Goal: Task Accomplishment & Management: Use online tool/utility

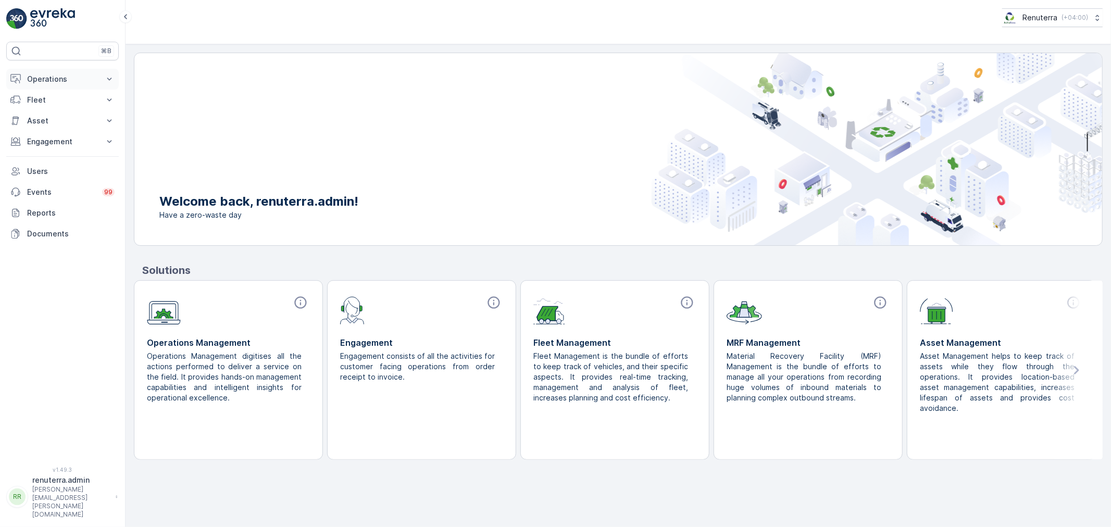
click at [91, 71] on button "Operations" at bounding box center [62, 79] width 112 height 21
click at [73, 98] on link "Insights" at bounding box center [70, 97] width 96 height 15
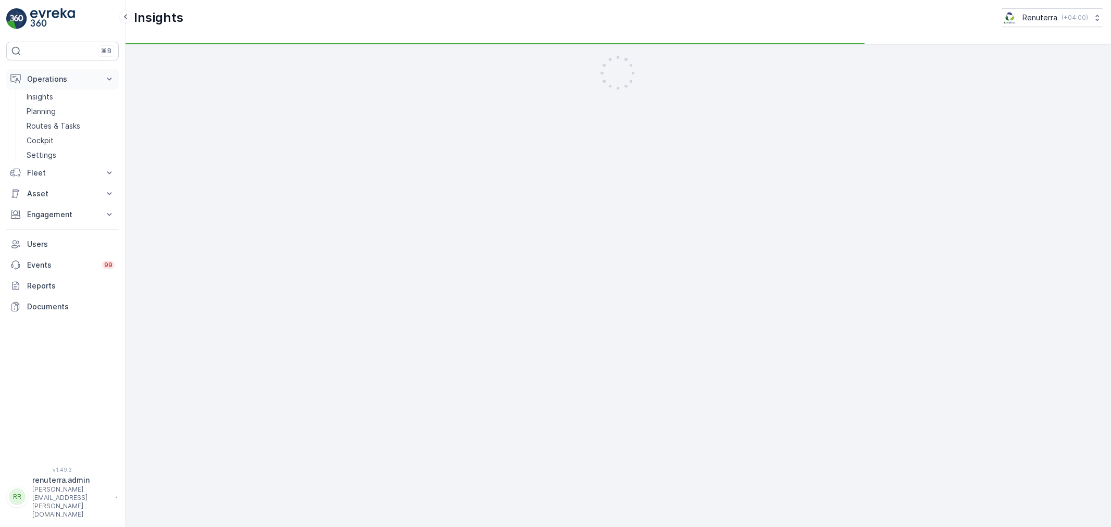
click at [86, 81] on p "Operations" at bounding box center [62, 79] width 71 height 10
drag, startPoint x: 86, startPoint y: 83, endPoint x: 70, endPoint y: 118, distance: 38.2
click at [86, 85] on button "Operations" at bounding box center [62, 79] width 112 height 21
click at [70, 115] on link "Planning" at bounding box center [70, 111] width 96 height 15
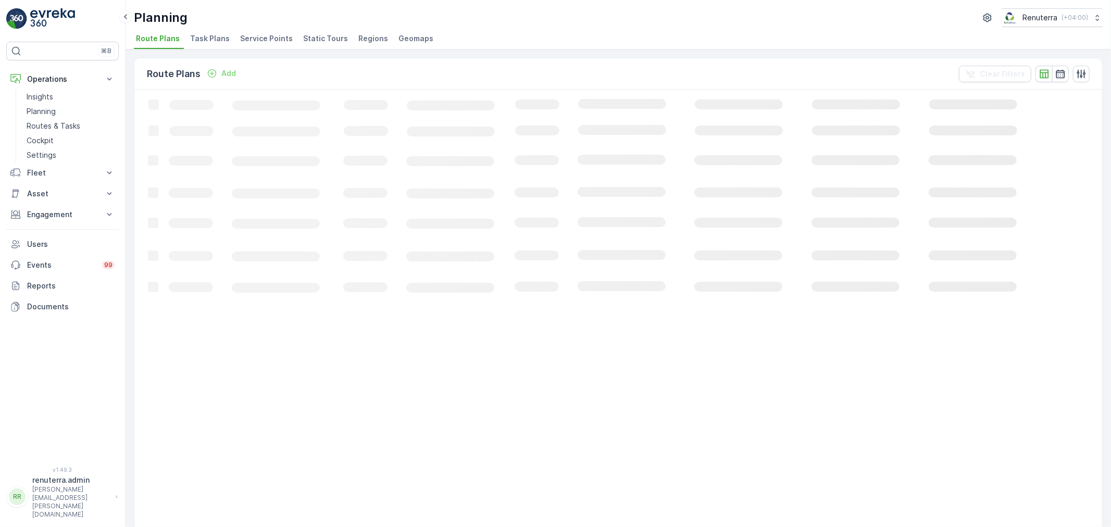
click at [247, 39] on span "Service Points" at bounding box center [266, 38] width 53 height 10
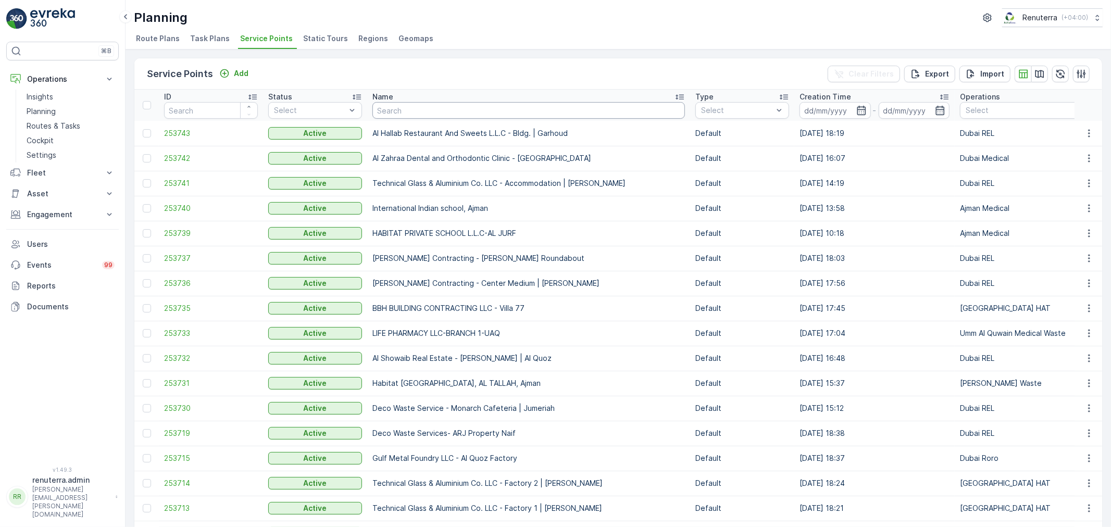
click at [426, 117] on input "text" at bounding box center [528, 110] width 312 height 17
type input "red [a["
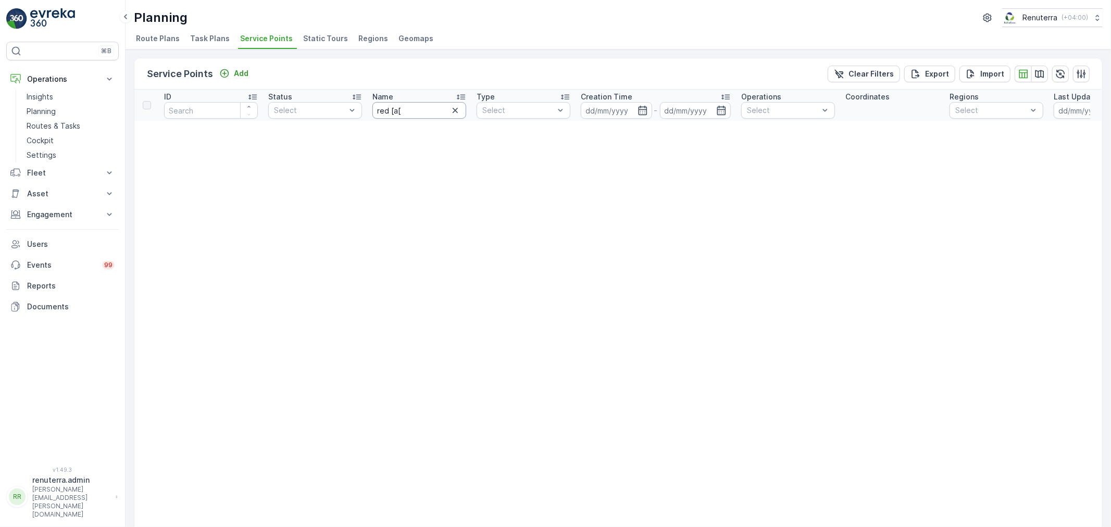
click at [426, 117] on input "red [a[" at bounding box center [419, 110] width 94 height 17
type input "red p"
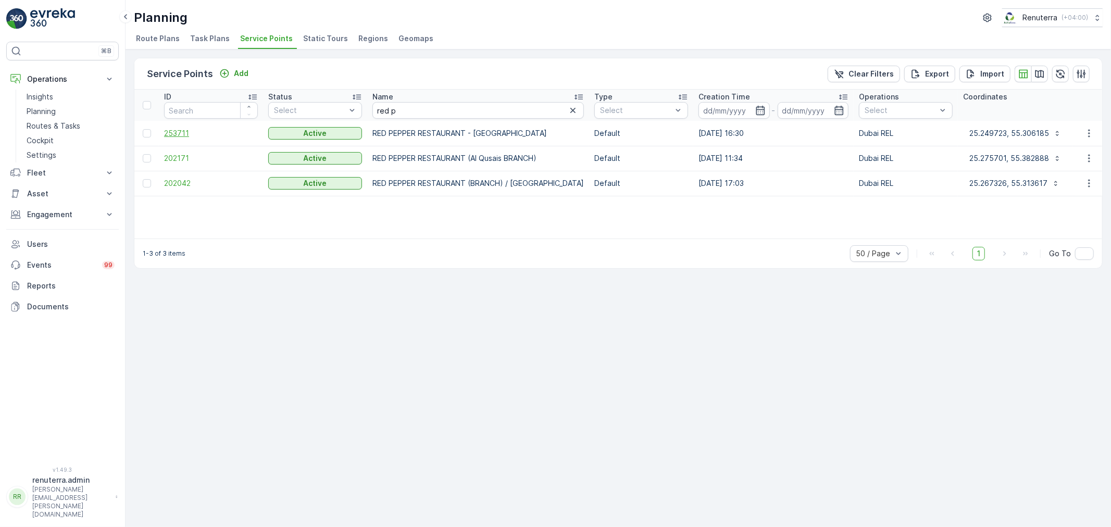
click at [169, 131] on span "253711" at bounding box center [211, 133] width 94 height 10
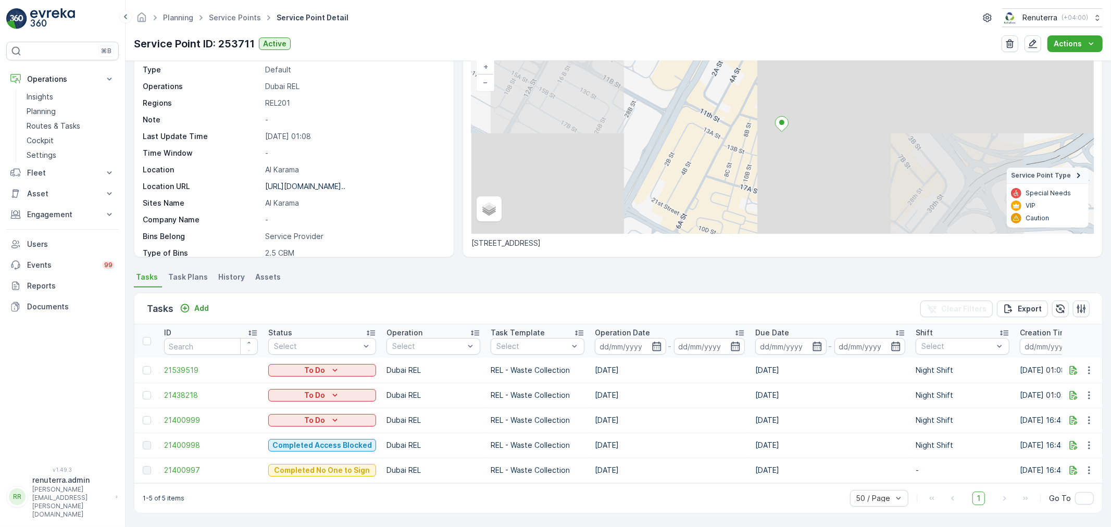
scroll to position [77, 0]
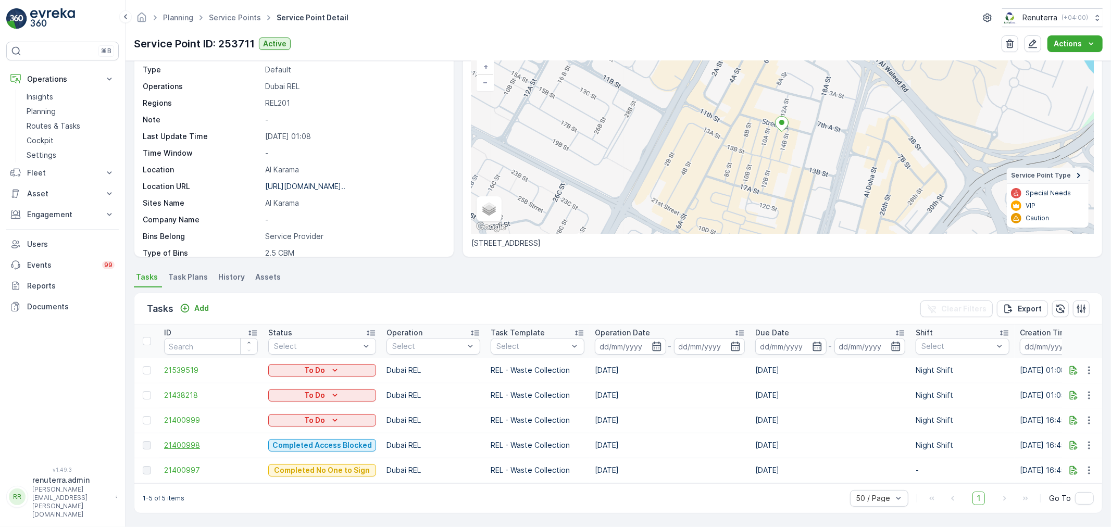
click at [186, 440] on span "21400998" at bounding box center [211, 445] width 94 height 10
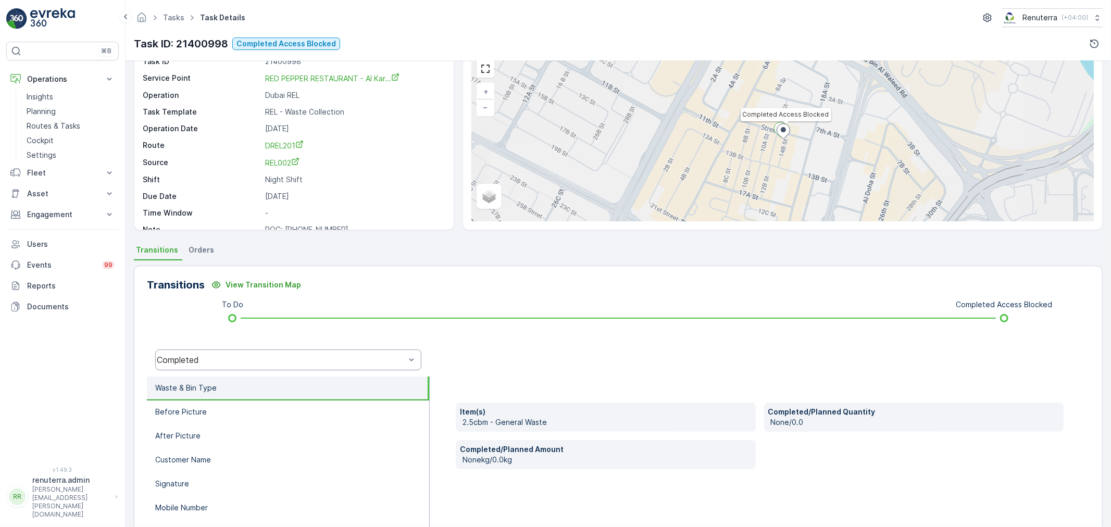
scroll to position [129, 0]
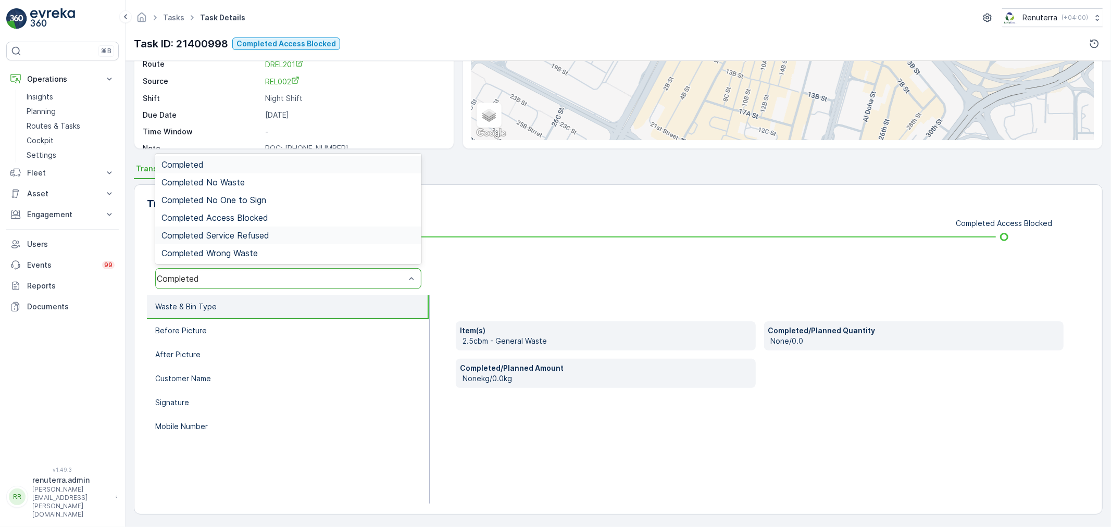
click at [218, 238] on span "Completed Service Refused" at bounding box center [215, 235] width 108 height 9
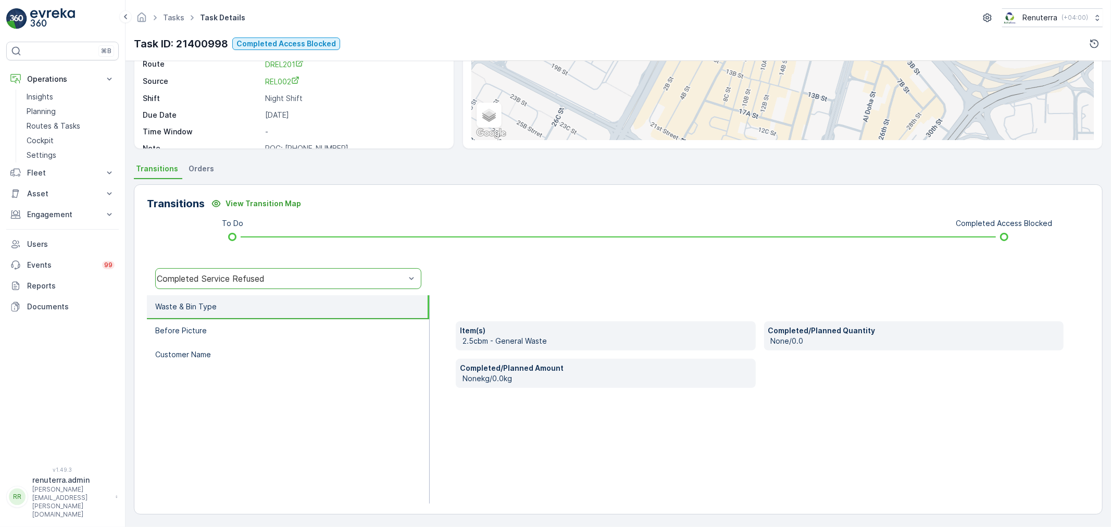
click at [206, 276] on div "Completed Service Refused" at bounding box center [281, 278] width 248 height 9
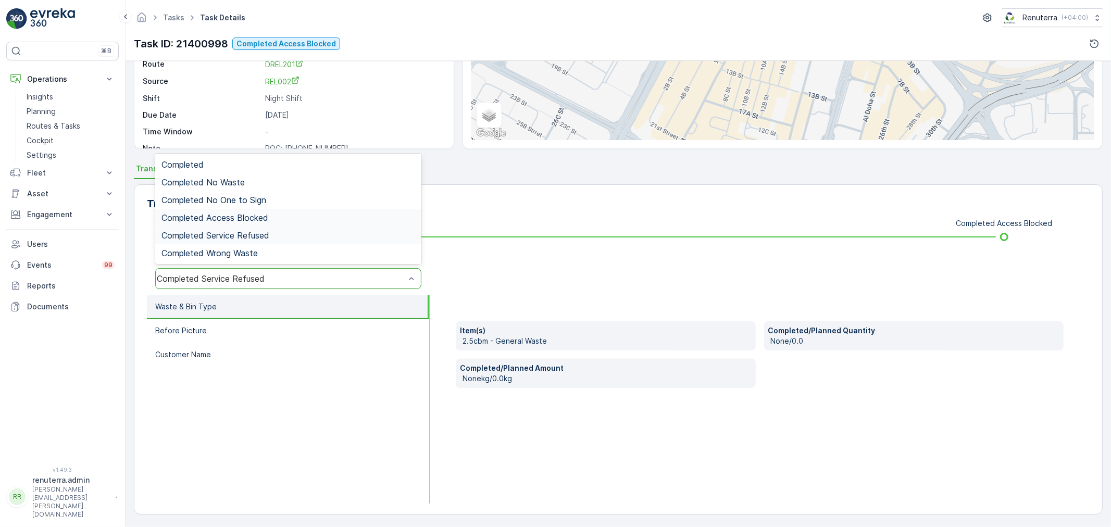
click at [230, 218] on span "Completed Access Blocked" at bounding box center [214, 217] width 107 height 9
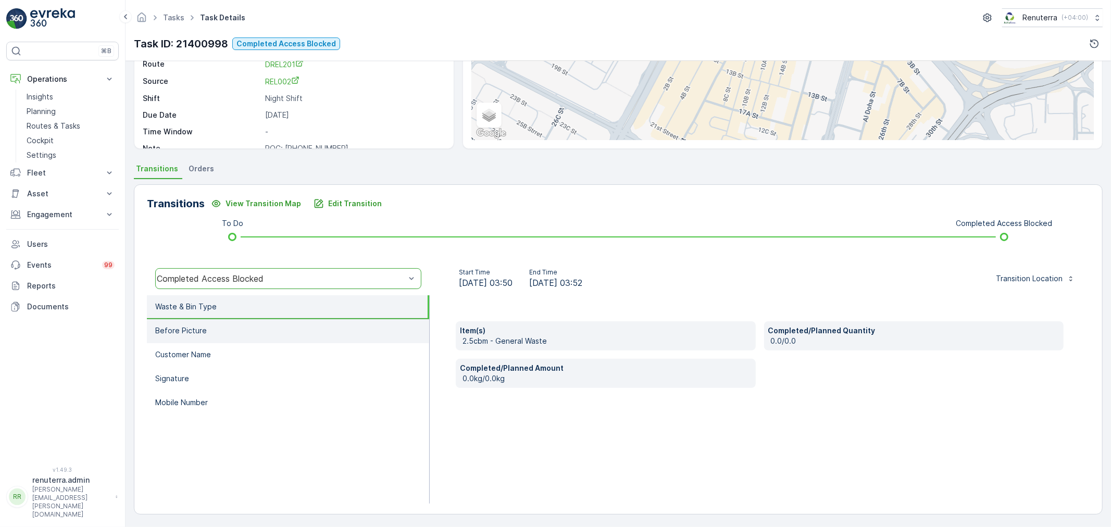
click at [242, 332] on li "Before Picture" at bounding box center [288, 331] width 282 height 24
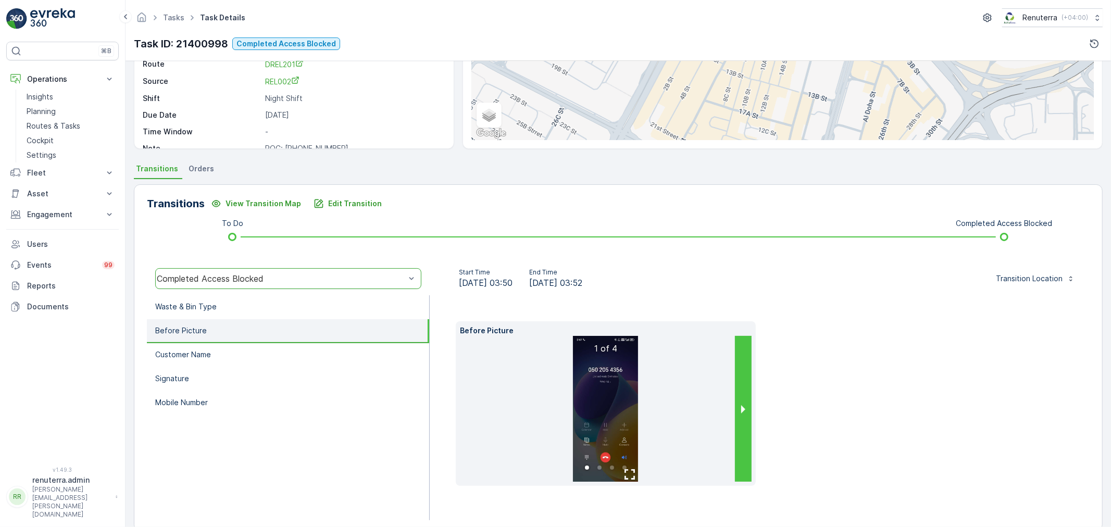
click at [736, 396] on button "next slide / item" at bounding box center [743, 409] width 17 height 146
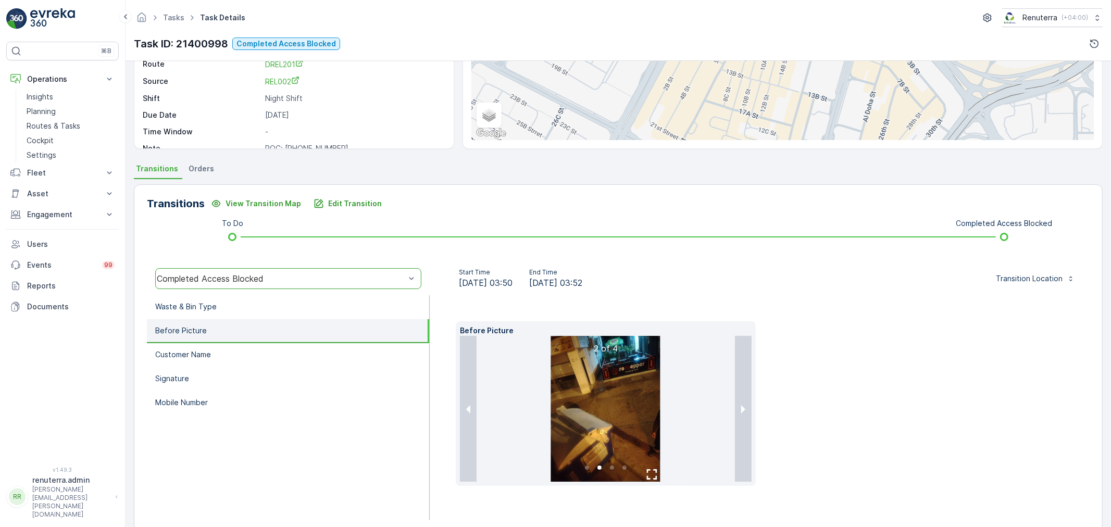
click at [561, 384] on img at bounding box center [605, 409] width 109 height 146
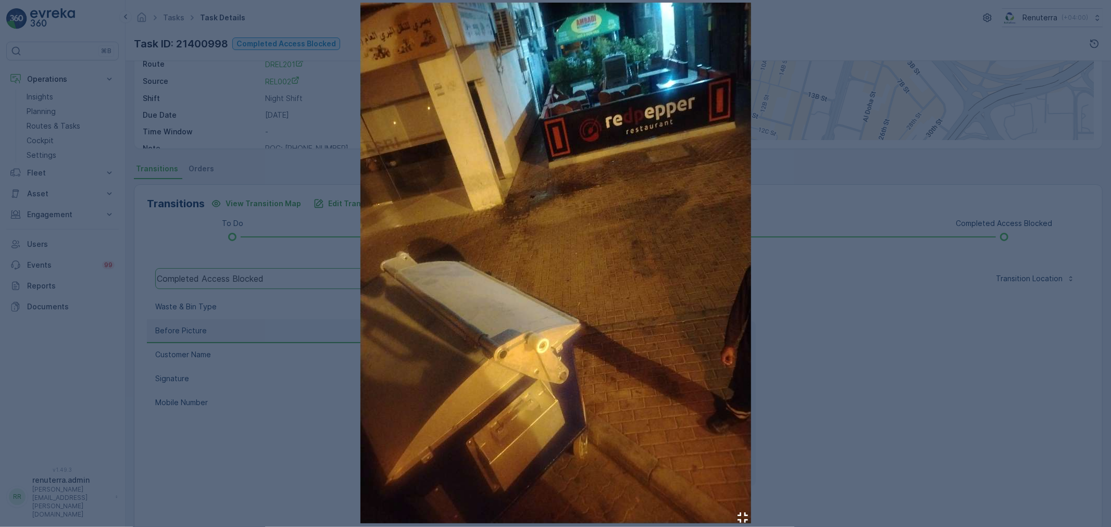
click at [906, 330] on div at bounding box center [555, 263] width 1111 height 527
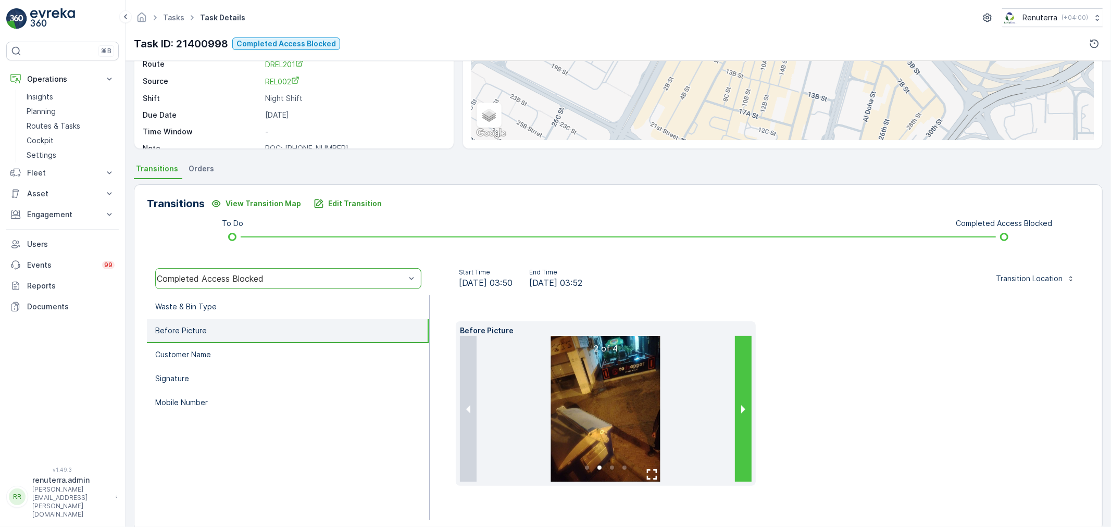
click at [746, 394] on button "next slide / item" at bounding box center [743, 409] width 17 height 146
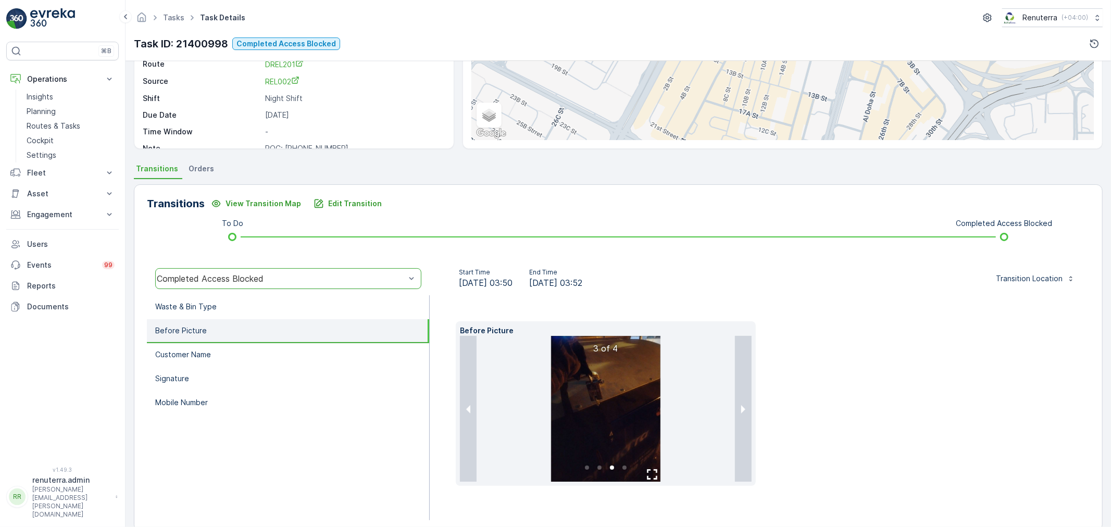
click at [580, 387] on img at bounding box center [605, 409] width 109 height 146
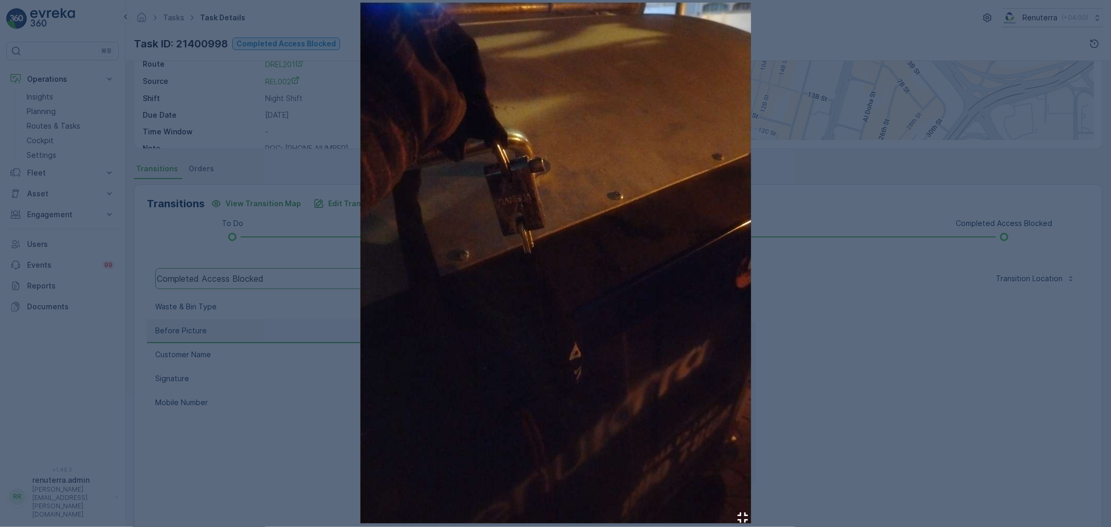
click at [551, 288] on img at bounding box center [555, 263] width 391 height 521
click at [553, 241] on img at bounding box center [555, 263] width 391 height 521
click at [866, 191] on div at bounding box center [555, 263] width 1111 height 527
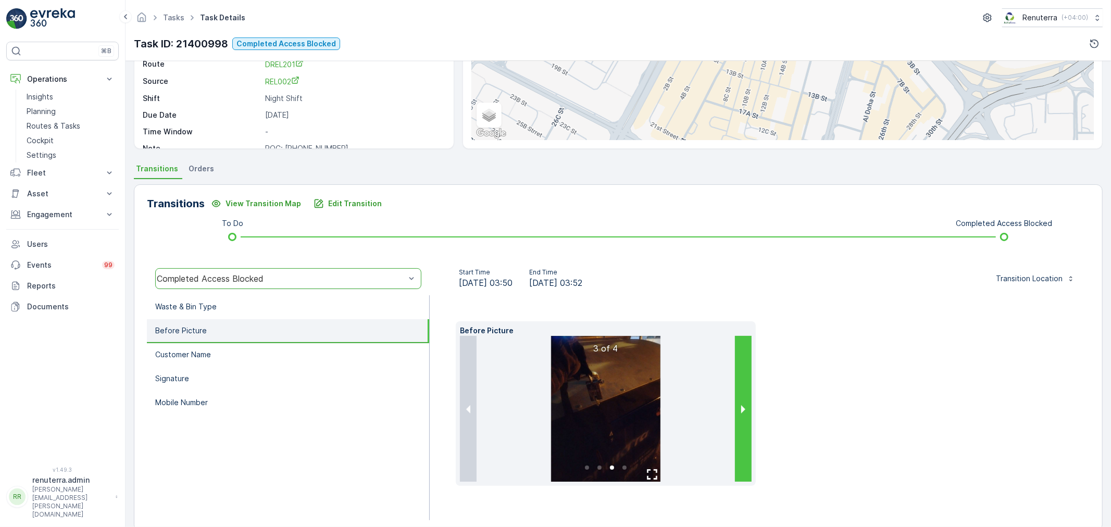
click at [738, 376] on button "next slide / item" at bounding box center [743, 409] width 17 height 146
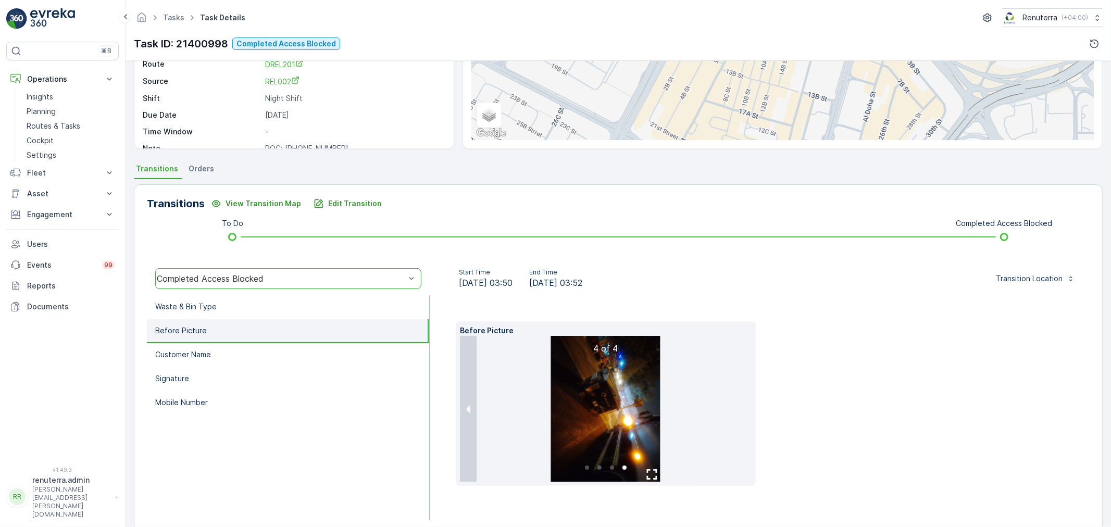
click at [617, 383] on img at bounding box center [605, 409] width 109 height 146
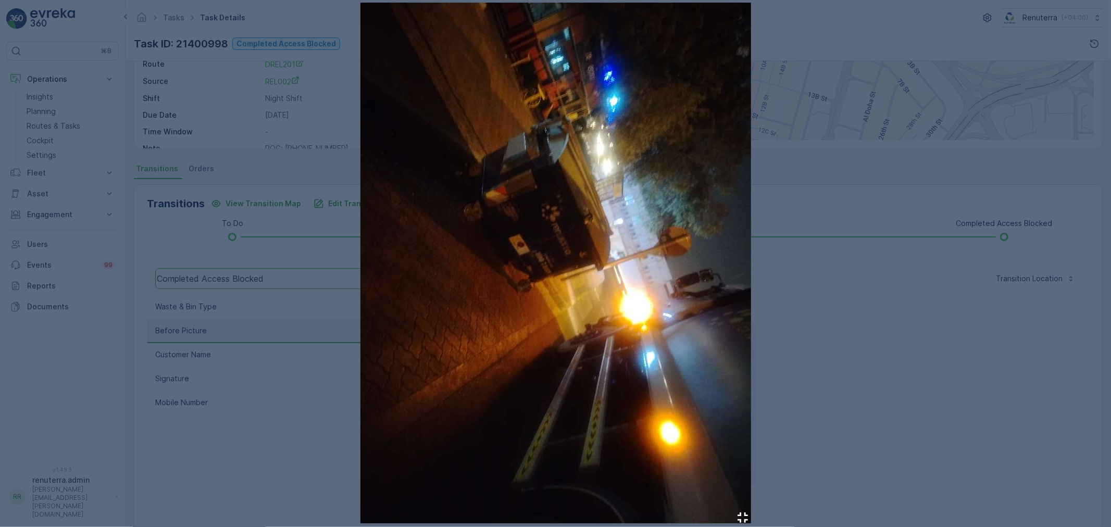
drag, startPoint x: 888, startPoint y: 228, endPoint x: 883, endPoint y: 233, distance: 7.4
click at [888, 230] on div at bounding box center [555, 263] width 1111 height 527
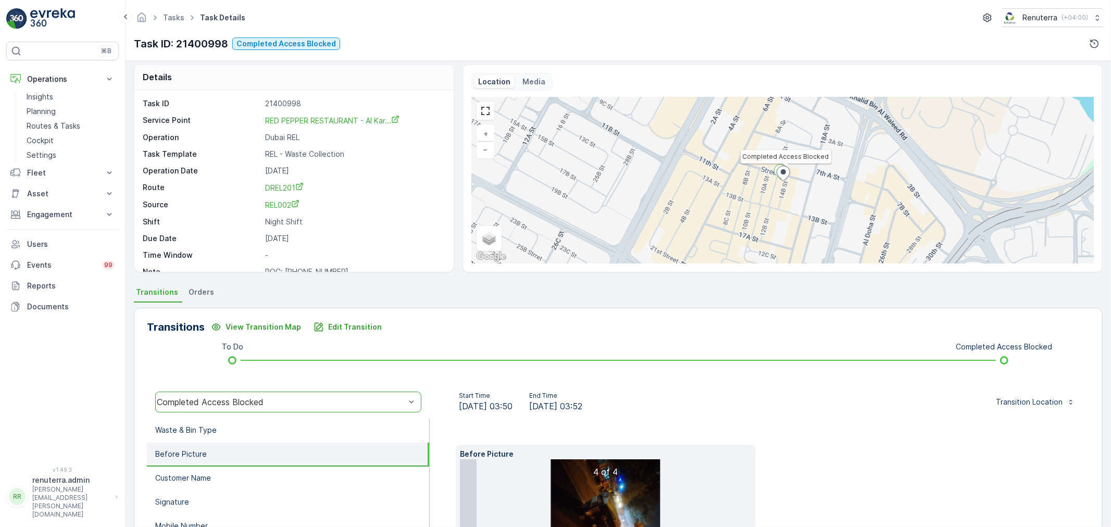
scroll to position [0, 0]
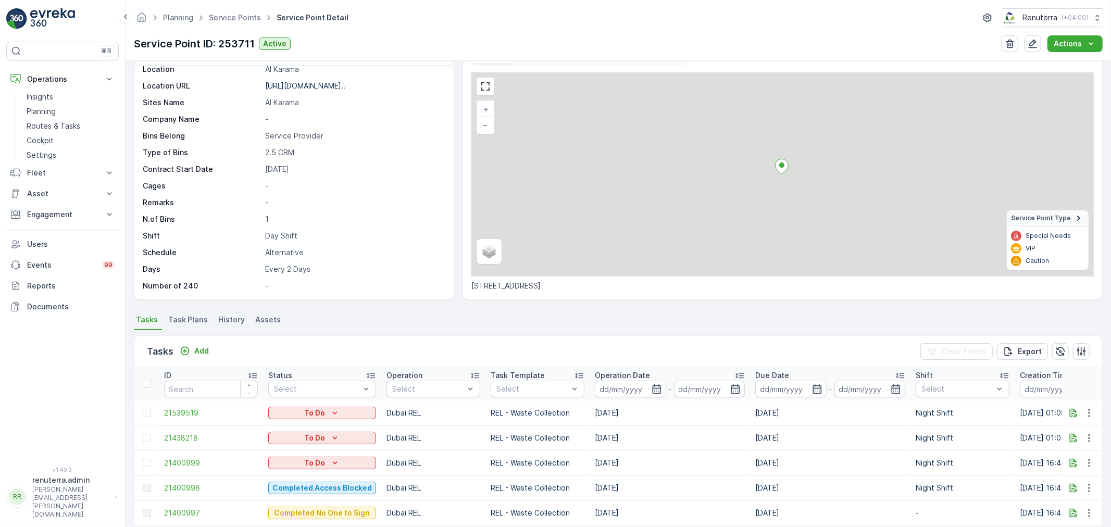
scroll to position [77, 0]
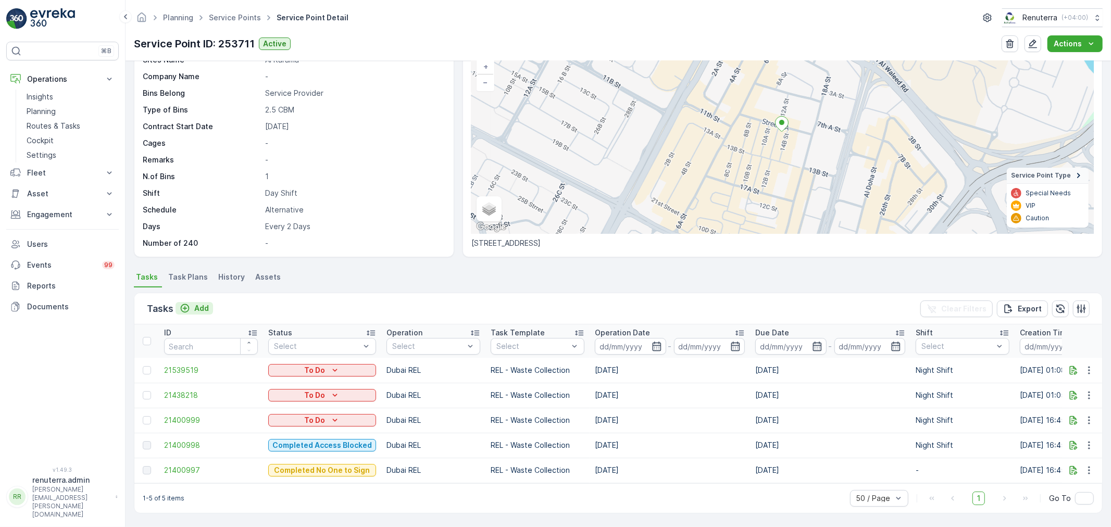
click at [200, 303] on p "Add" at bounding box center [201, 308] width 15 height 10
